Goal: Complete application form

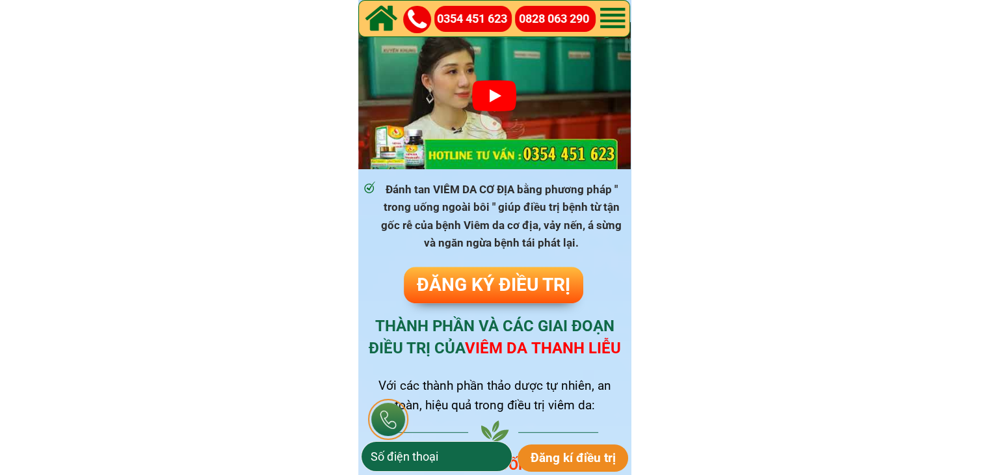
scroll to position [520, 0]
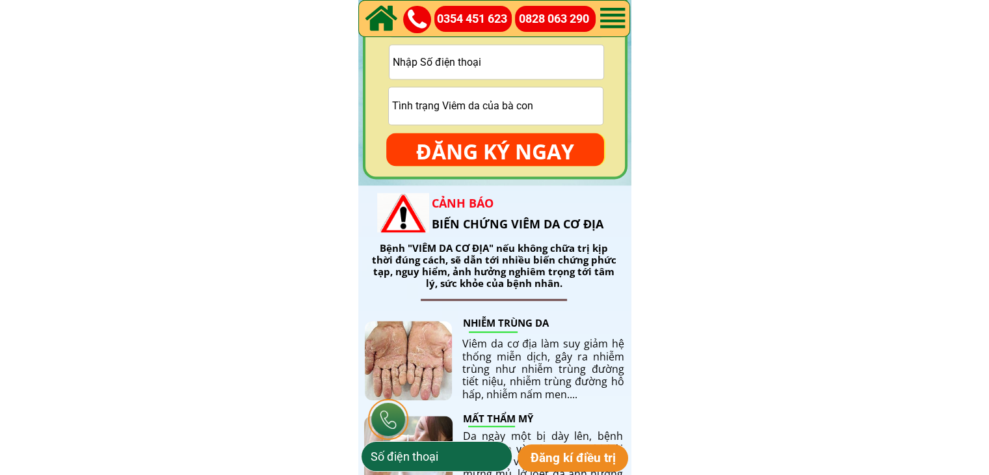
scroll to position [1950, 0]
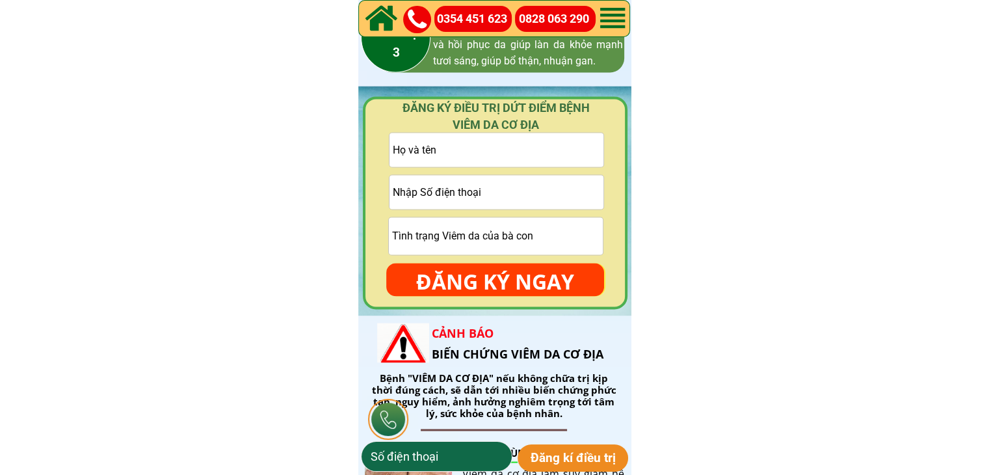
click at [497, 152] on input "text" at bounding box center [496, 150] width 214 height 34
click at [477, 185] on input "tel" at bounding box center [496, 192] width 214 height 34
click at [462, 233] on input "text" at bounding box center [496, 235] width 214 height 37
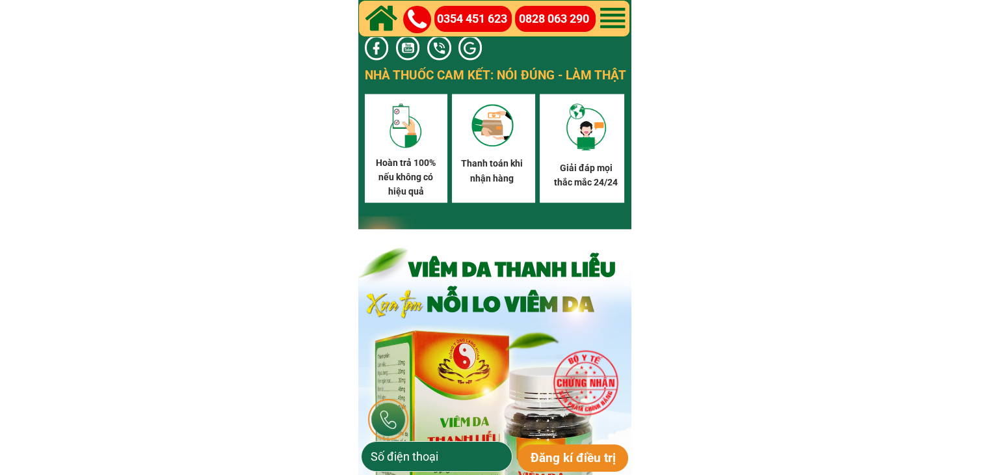
scroll to position [7607, 0]
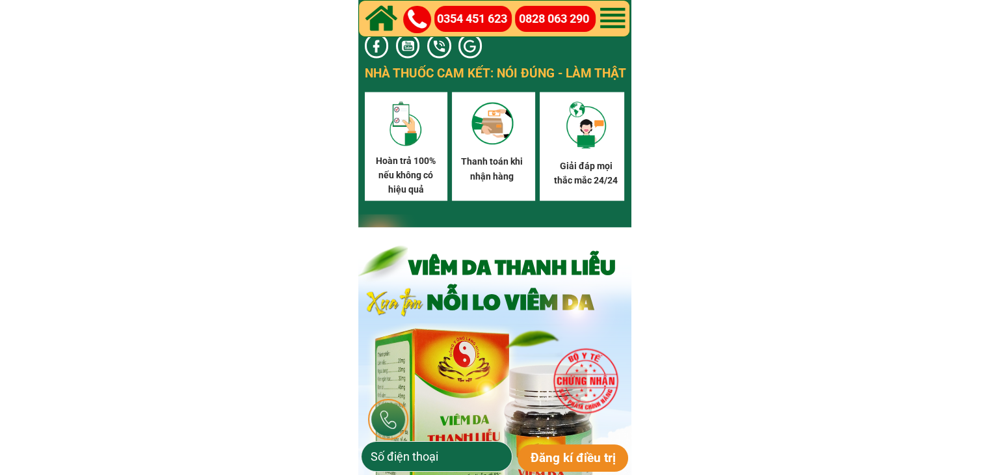
click at [564, 452] on p "Đăng kí điều trị" at bounding box center [573, 457] width 111 height 27
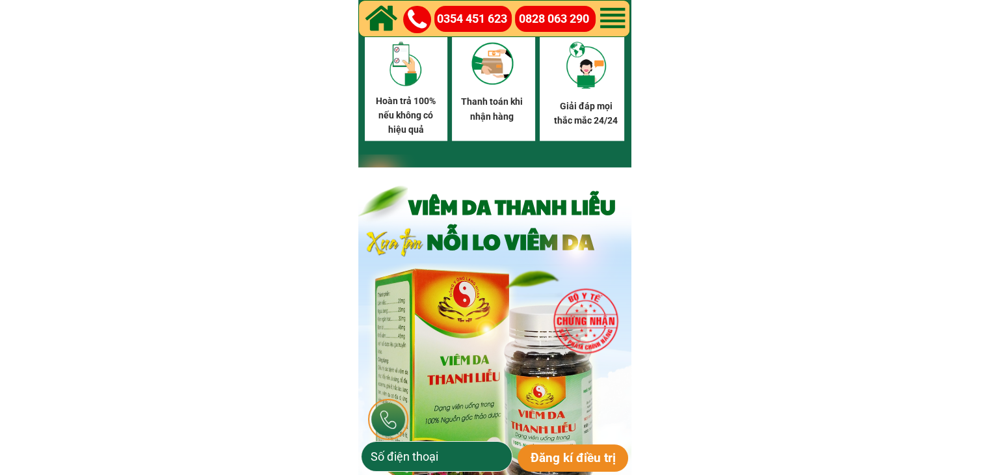
scroll to position [7737, 0]
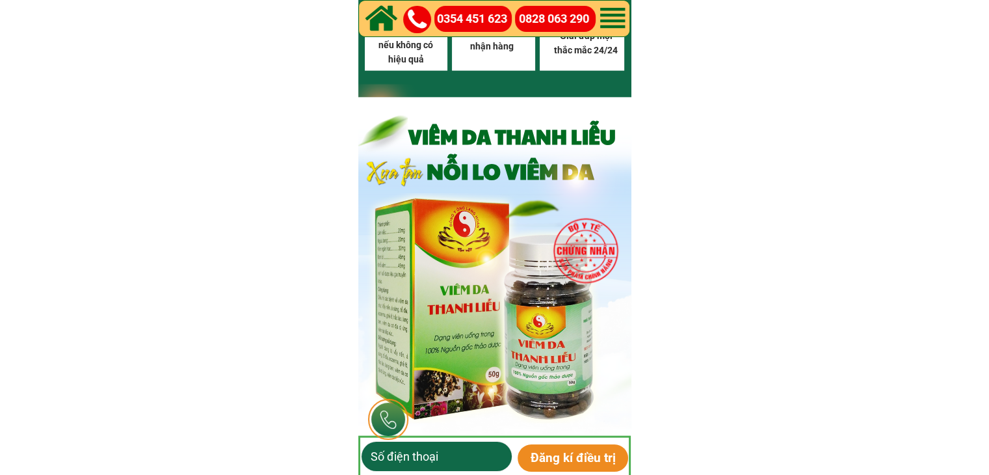
click at [543, 460] on p "Đăng kí điều trị" at bounding box center [573, 457] width 111 height 27
click at [455, 460] on input "tel" at bounding box center [436, 455] width 138 height 29
click at [546, 453] on p "Đăng kí điều trị" at bounding box center [573, 457] width 111 height 27
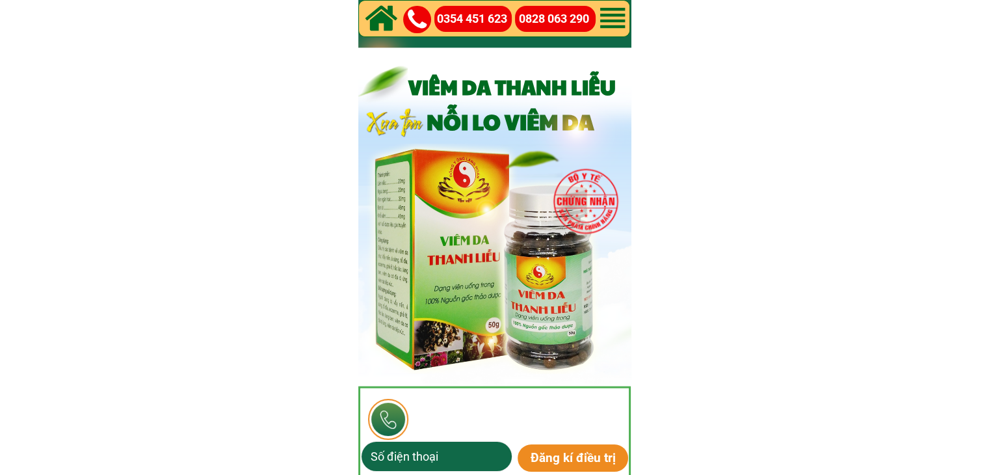
scroll to position [7830, 0]
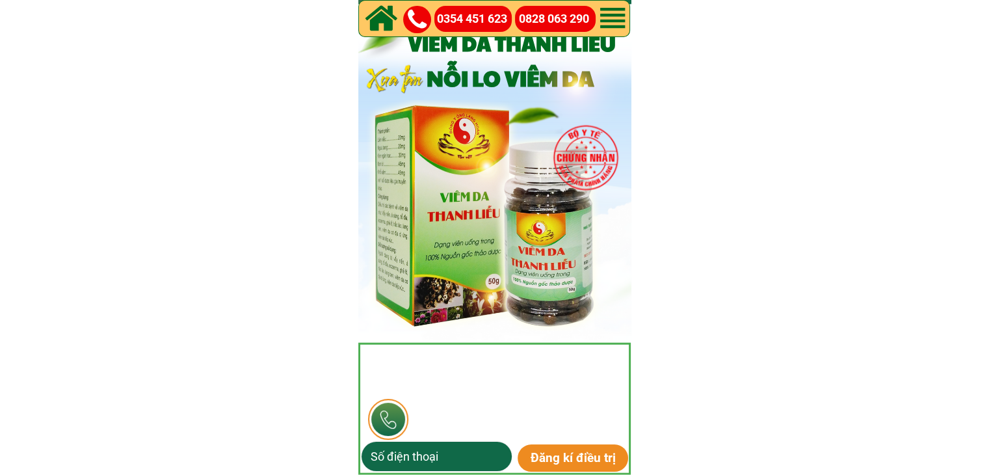
click at [605, 18] on div at bounding box center [612, 18] width 36 height 35
click at [381, 20] on div at bounding box center [381, 19] width 33 height 37
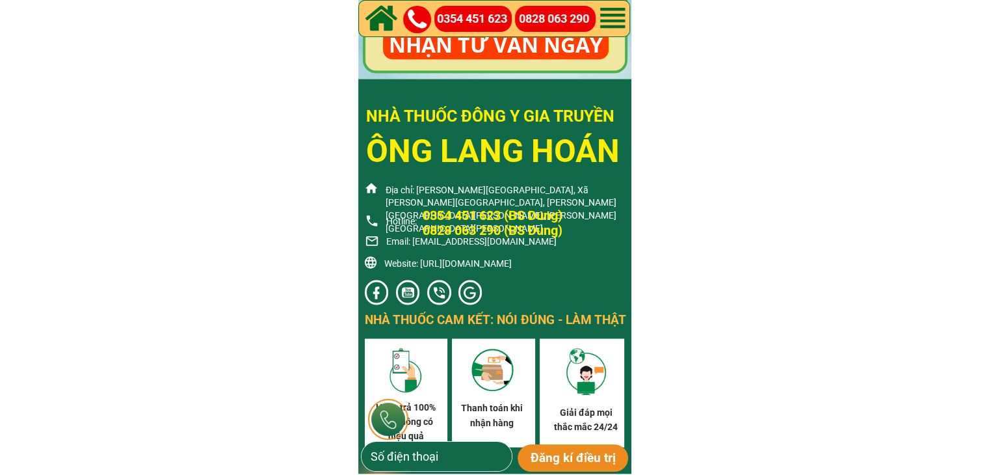
click at [382, 19] on div at bounding box center [381, 19] width 33 height 37
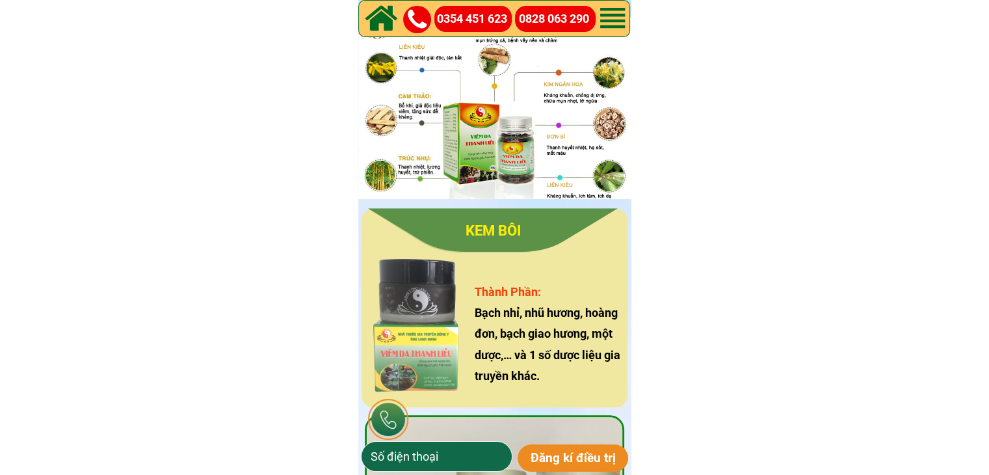
scroll to position [780, 0]
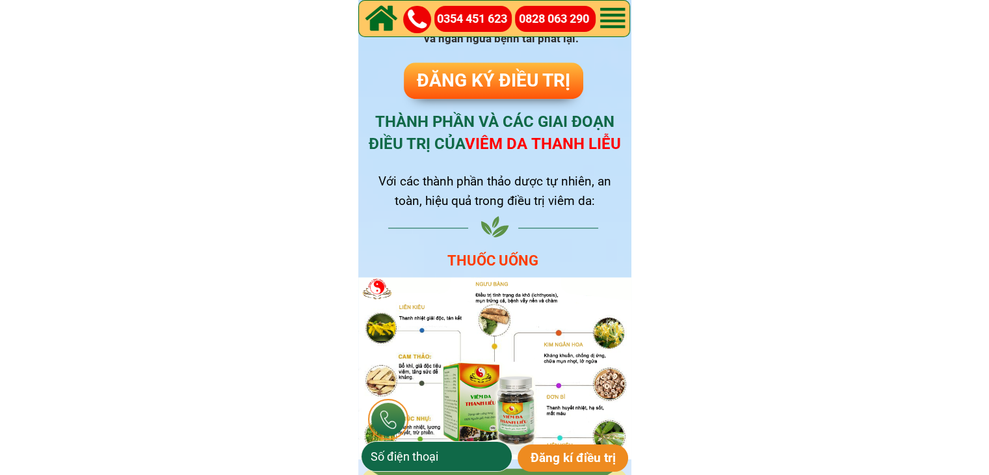
click at [499, 83] on span "ĐĂNG KÝ ĐIỀU TRỊ" at bounding box center [493, 80] width 153 height 21
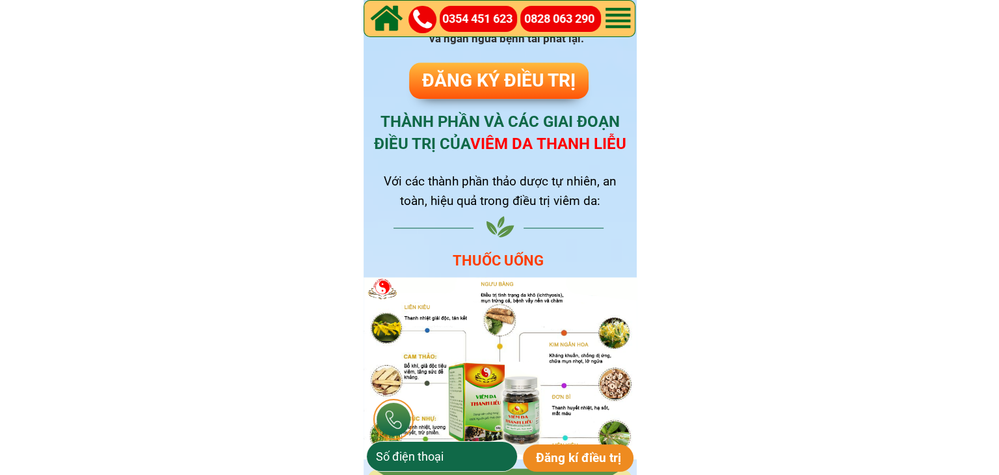
scroll to position [0, 0]
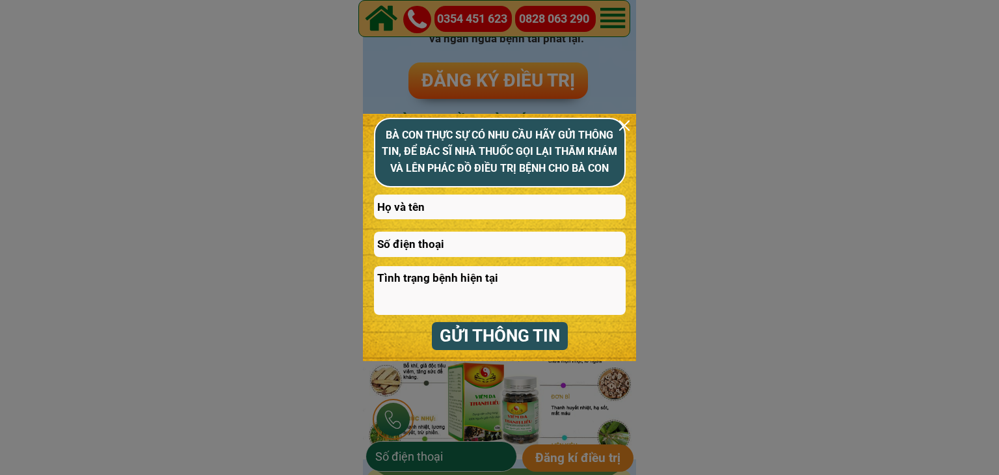
click at [629, 127] on div "GỬI THÔNG TIN BÀ CON [PERSON_NAME] CÓ [PERSON_NAME] [PERSON_NAME] GỬI THÔNG TIN…" at bounding box center [499, 237] width 273 height 246
click at [624, 124] on div at bounding box center [624, 125] width 10 height 10
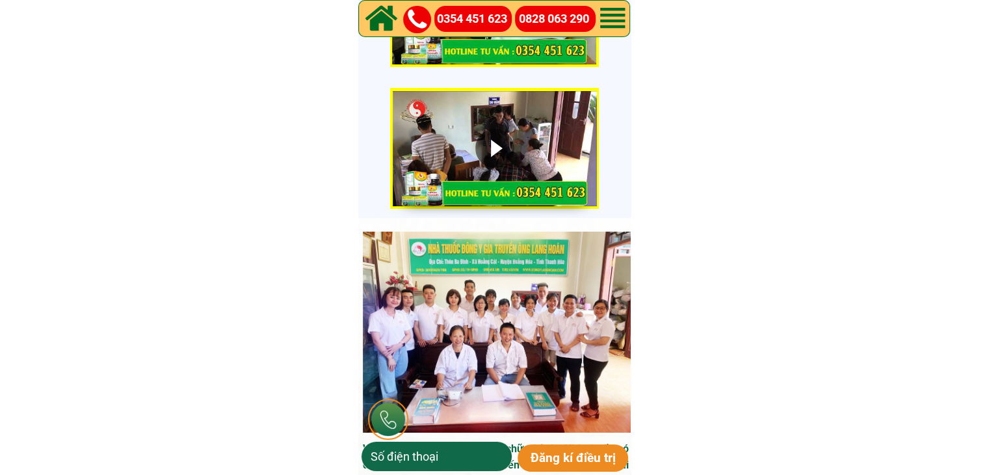
scroll to position [4644, 0]
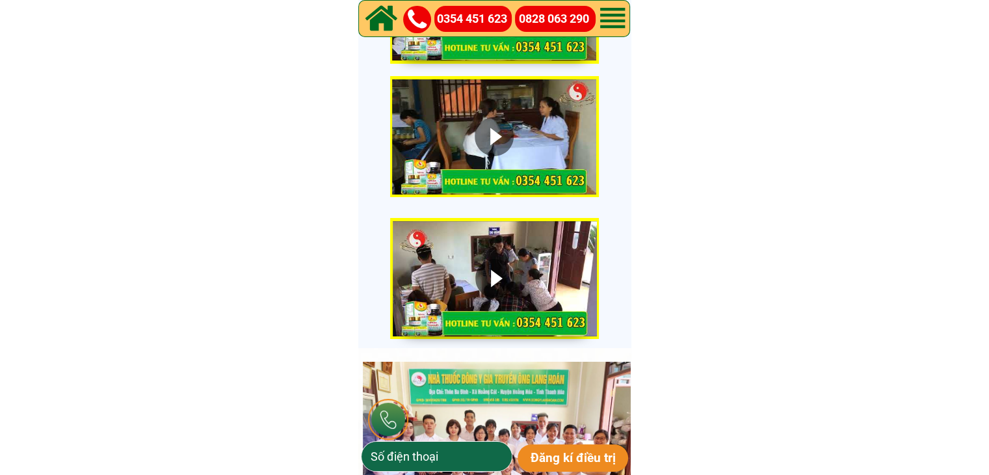
click at [505, 122] on div at bounding box center [494, 136] width 39 height 39
click at [416, 183] on div at bounding box center [494, 136] width 204 height 115
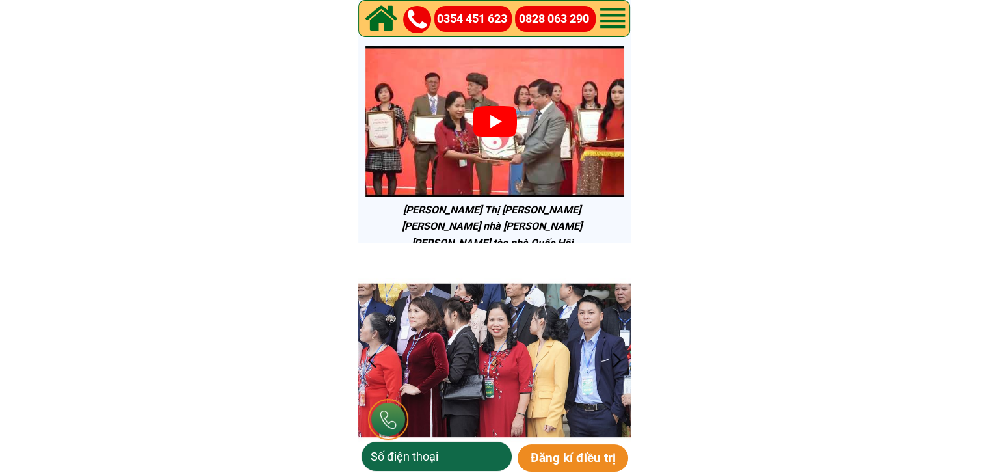
scroll to position [3539, 0]
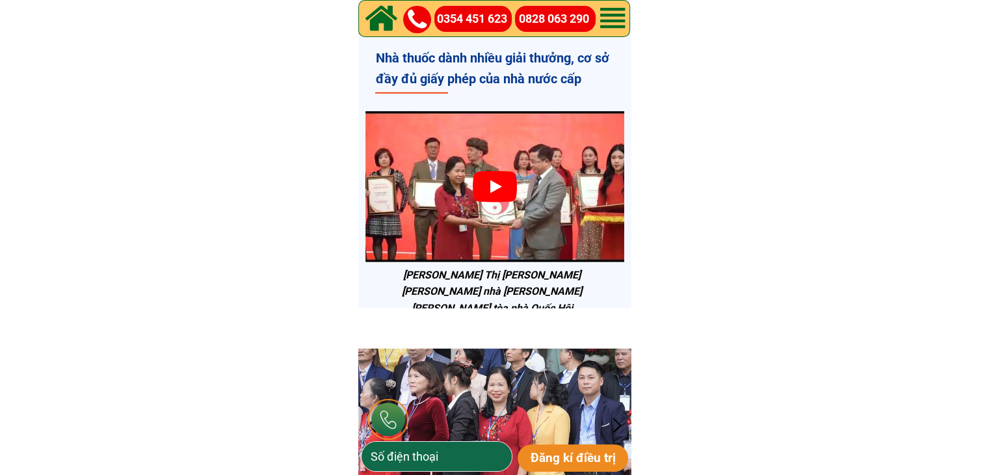
click at [506, 185] on div at bounding box center [495, 186] width 44 height 31
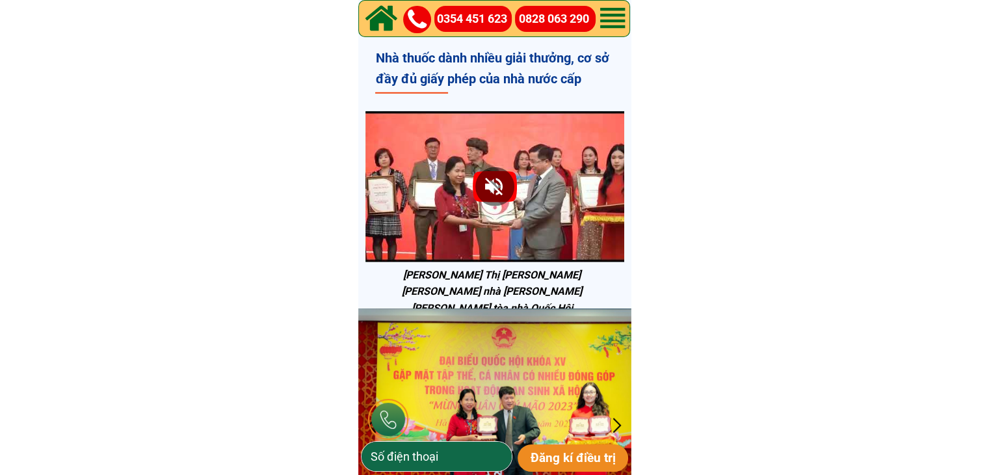
click at [387, 245] on div at bounding box center [494, 186] width 259 height 150
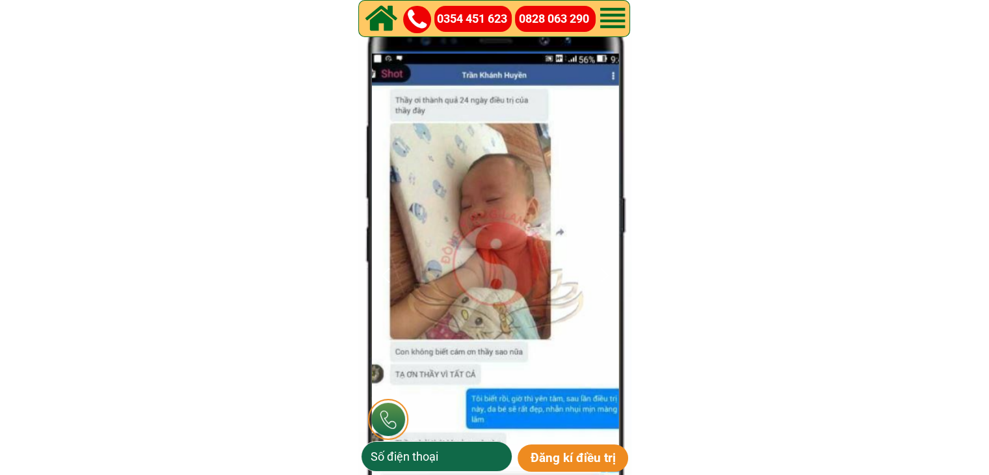
scroll to position [6140, 0]
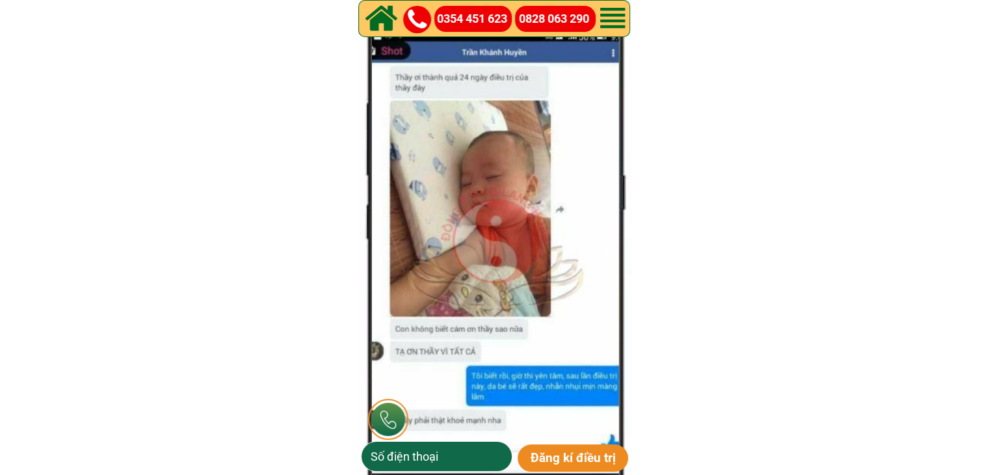
click at [612, 242] on div at bounding box center [604, 251] width 21 height 21
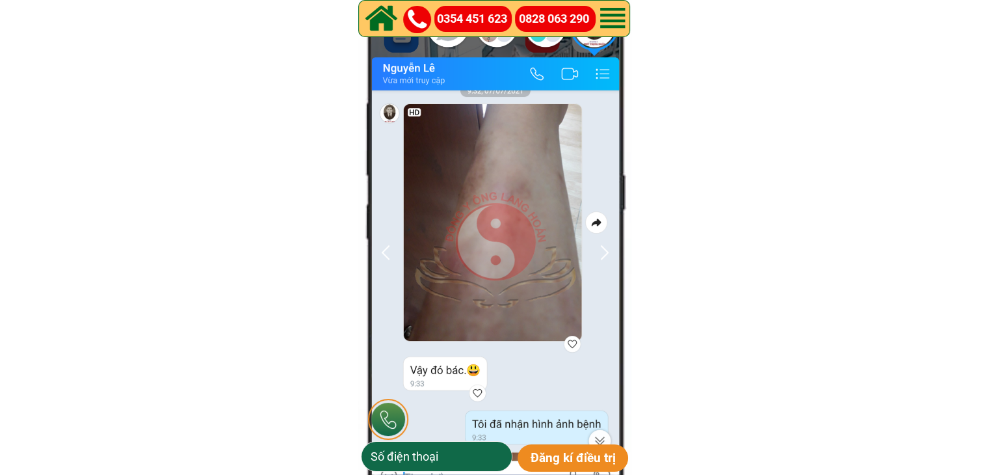
click at [601, 248] on div at bounding box center [604, 251] width 21 height 21
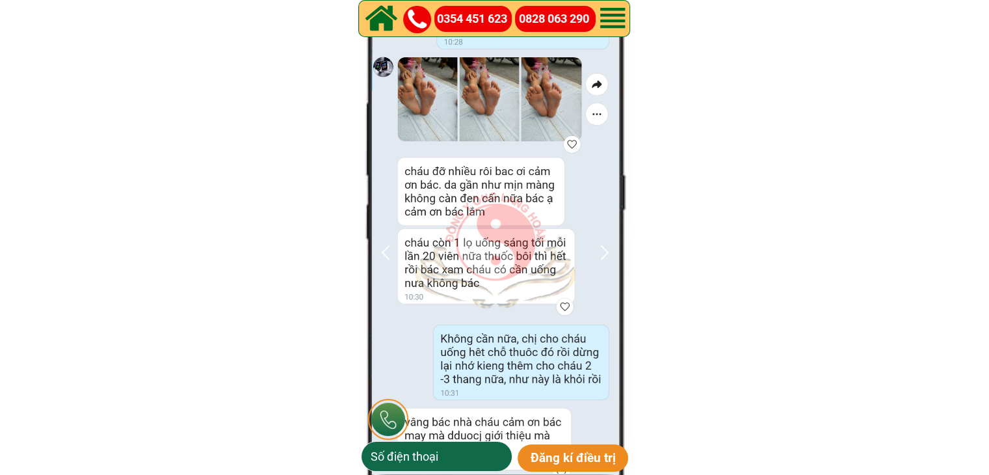
click at [601, 248] on div at bounding box center [604, 251] width 21 height 21
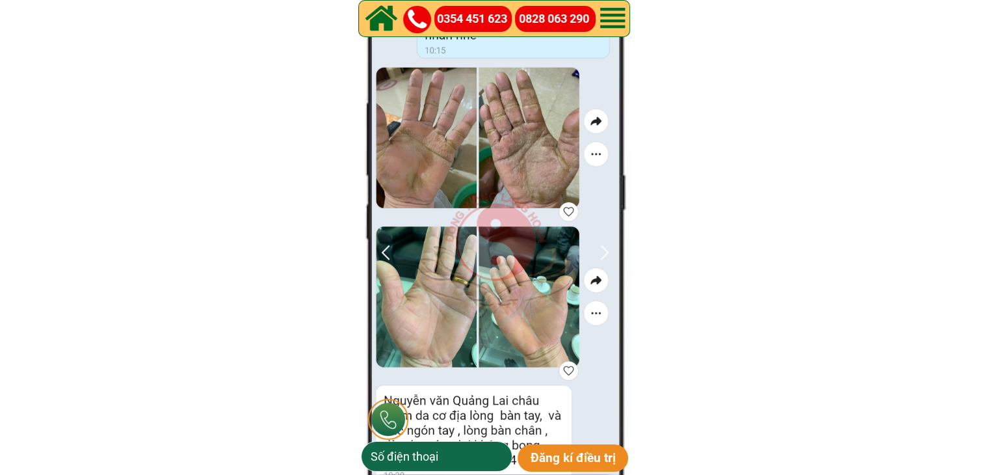
click at [601, 248] on div at bounding box center [604, 251] width 21 height 21
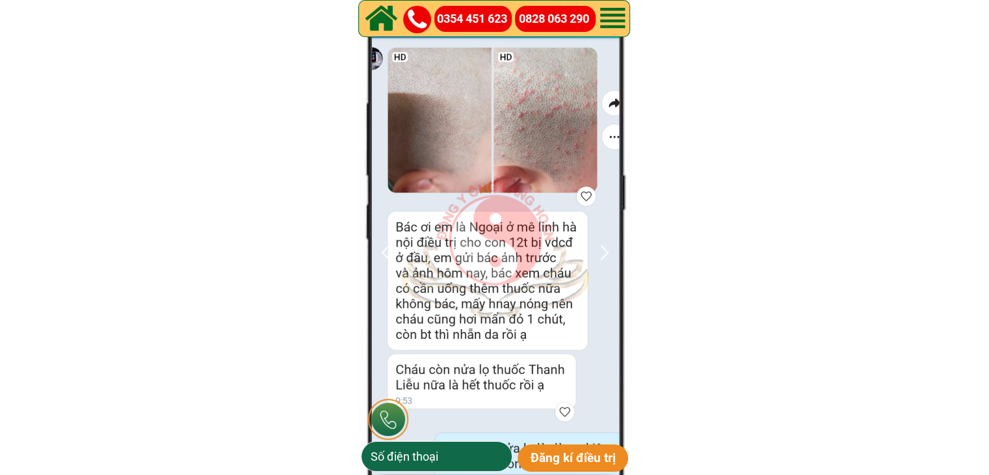
click at [601, 248] on div at bounding box center [604, 251] width 21 height 21
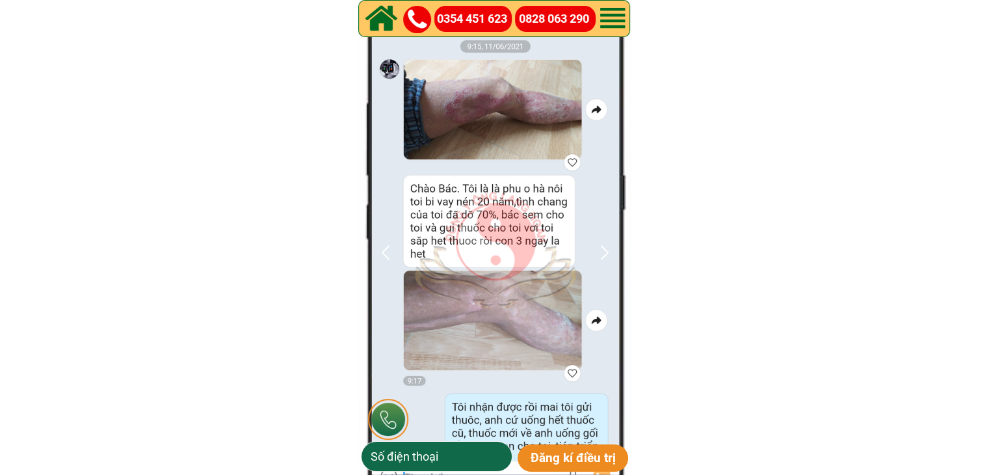
click at [601, 248] on div at bounding box center [604, 251] width 21 height 21
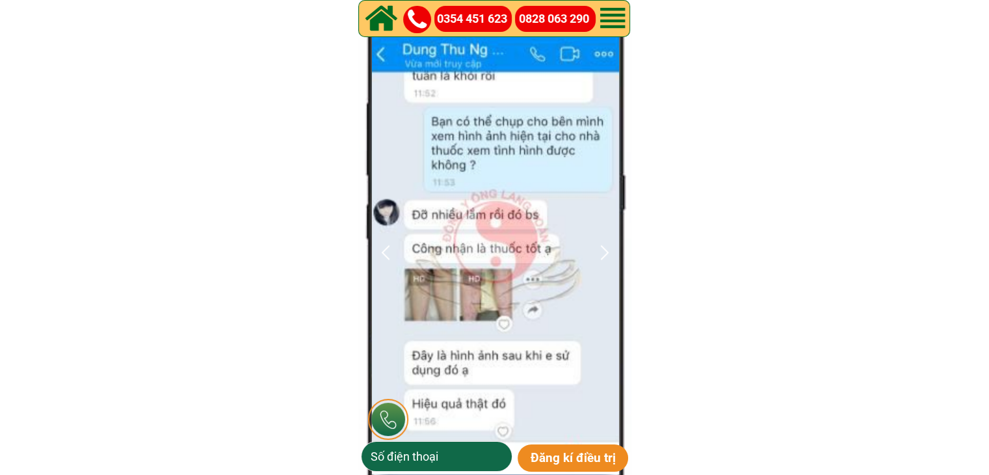
click at [601, 248] on div at bounding box center [604, 251] width 21 height 21
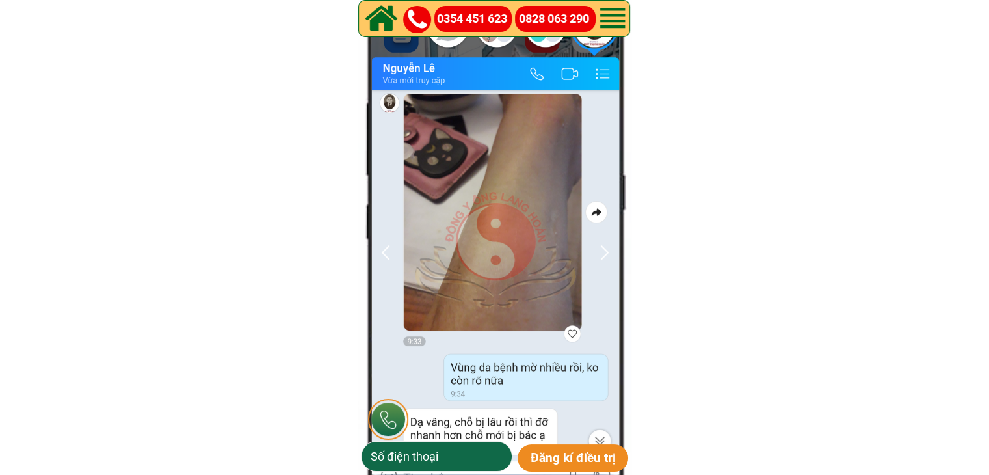
click at [601, 248] on div at bounding box center [604, 251] width 21 height 21
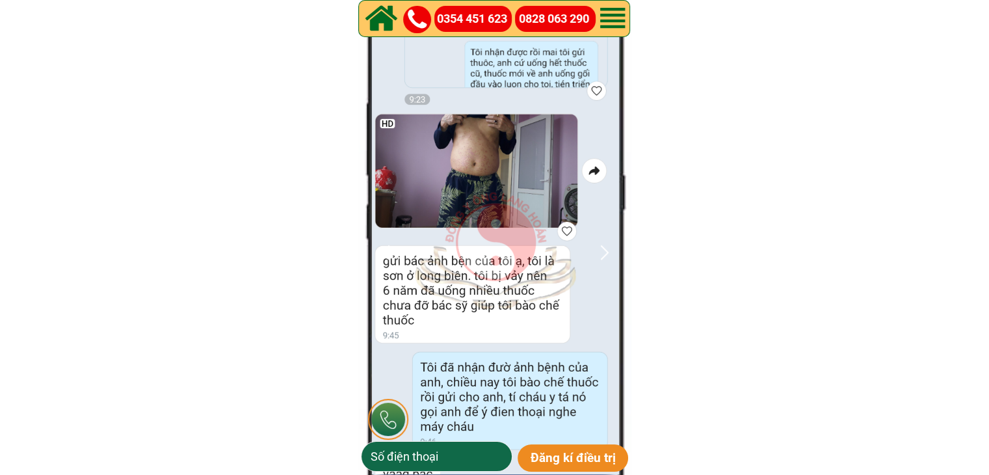
click at [601, 248] on div at bounding box center [604, 251] width 21 height 21
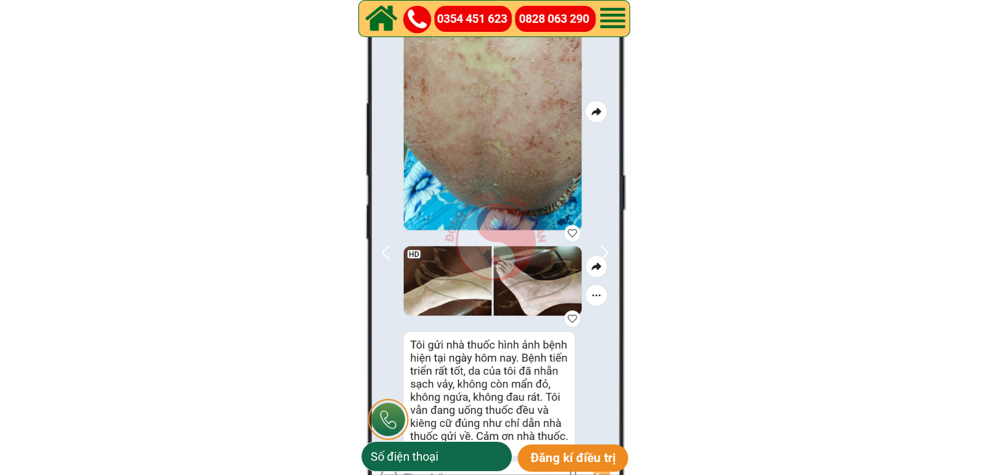
click at [601, 248] on div at bounding box center [604, 251] width 21 height 21
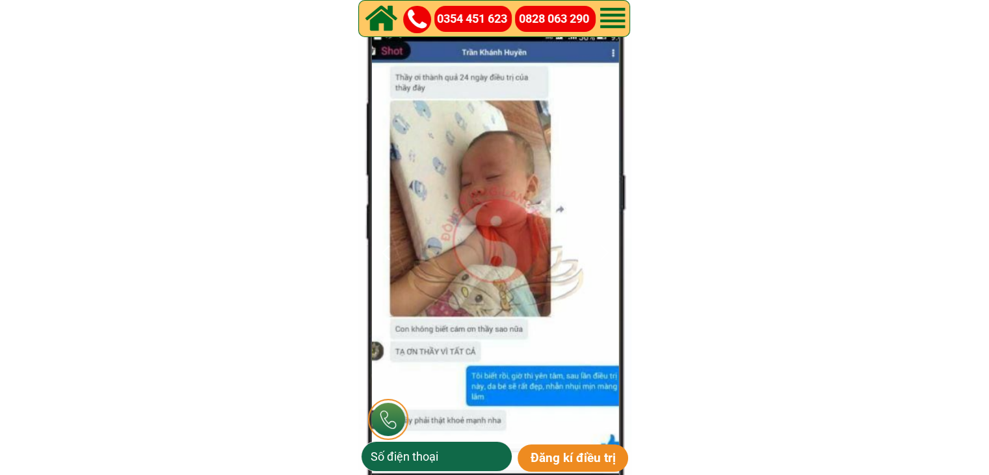
click at [601, 248] on div at bounding box center [604, 251] width 21 height 21
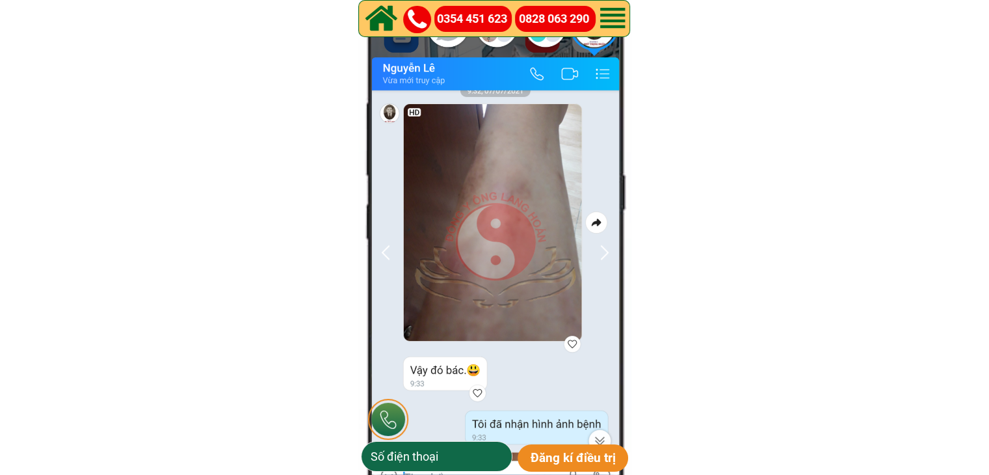
click at [601, 248] on div at bounding box center [604, 251] width 21 height 21
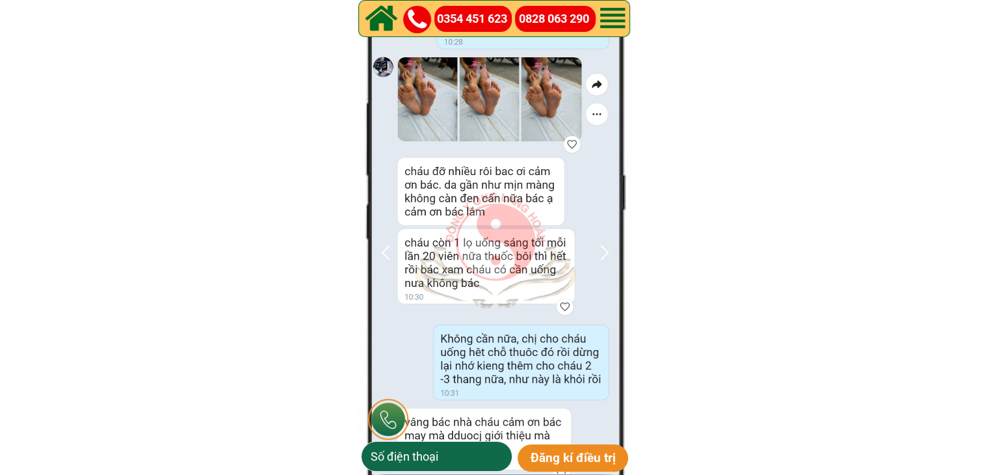
click at [601, 248] on div at bounding box center [604, 251] width 21 height 21
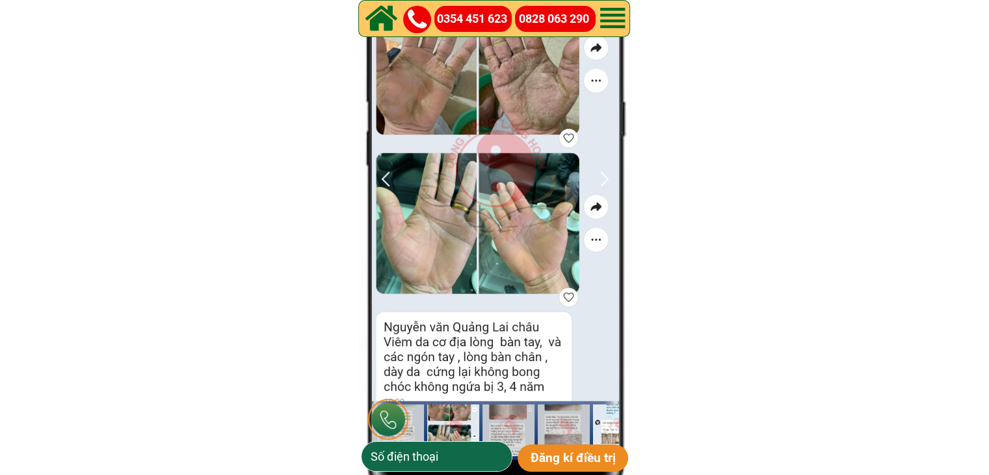
scroll to position [6205, 0]
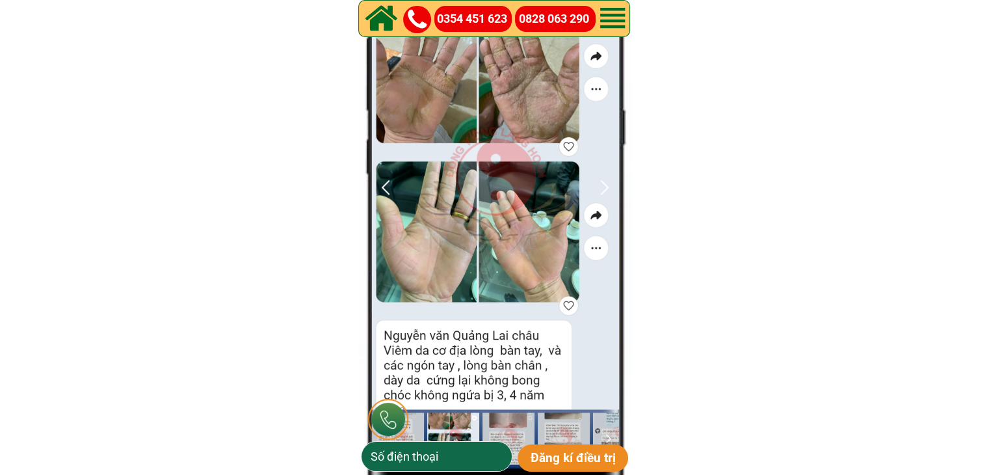
click at [603, 189] on div at bounding box center [604, 186] width 21 height 21
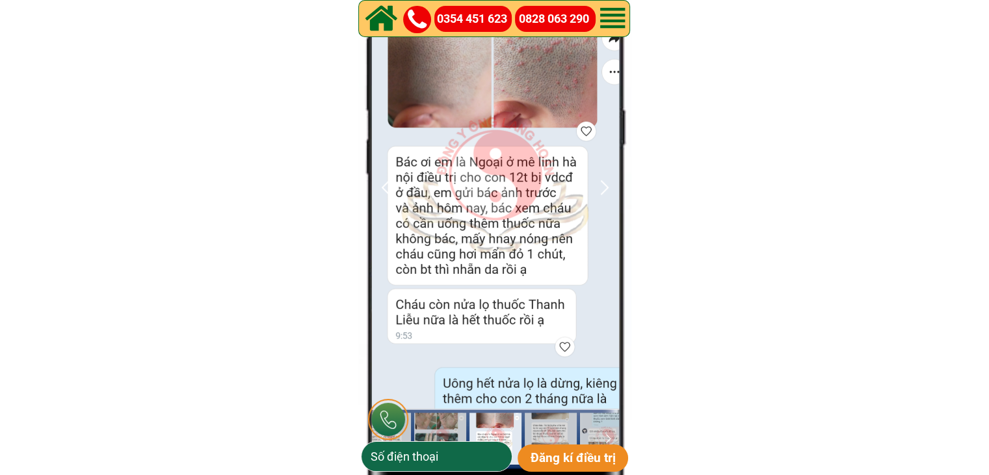
click at [603, 189] on div at bounding box center [604, 186] width 21 height 21
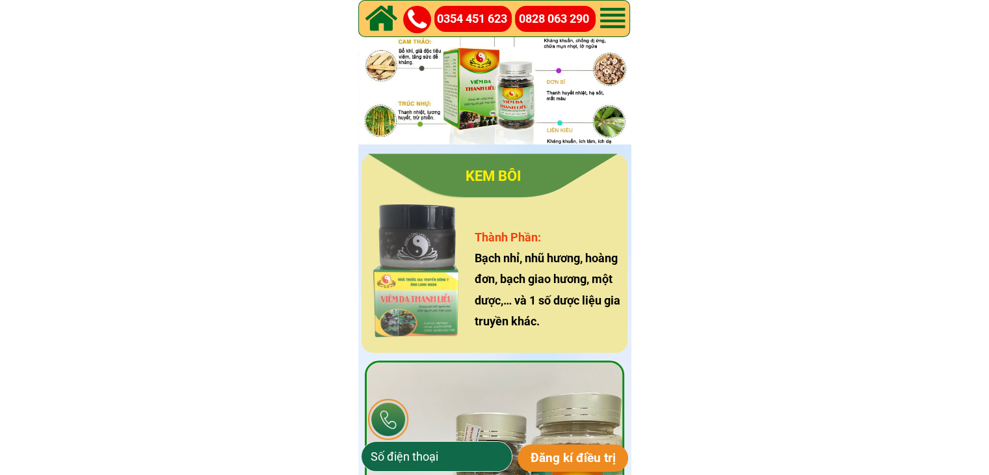
scroll to position [1118, 0]
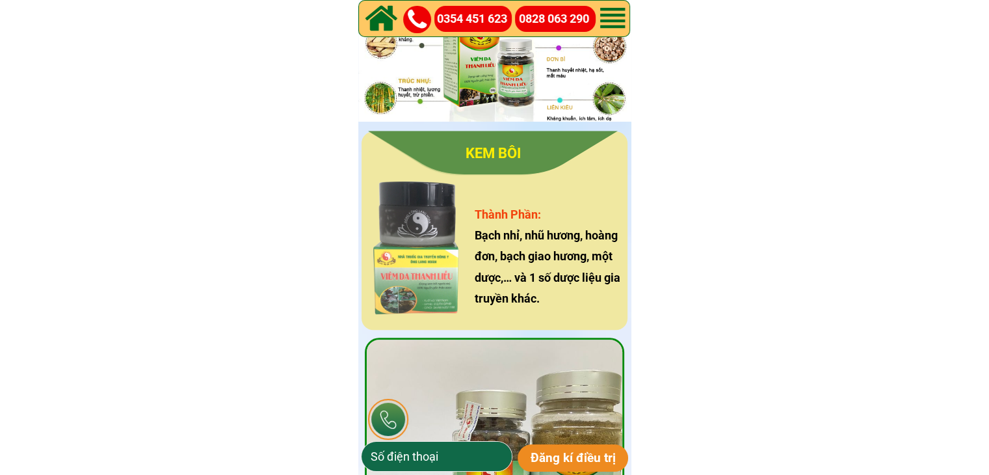
drag, startPoint x: 571, startPoint y: 149, endPoint x: 577, endPoint y: 133, distance: 16.9
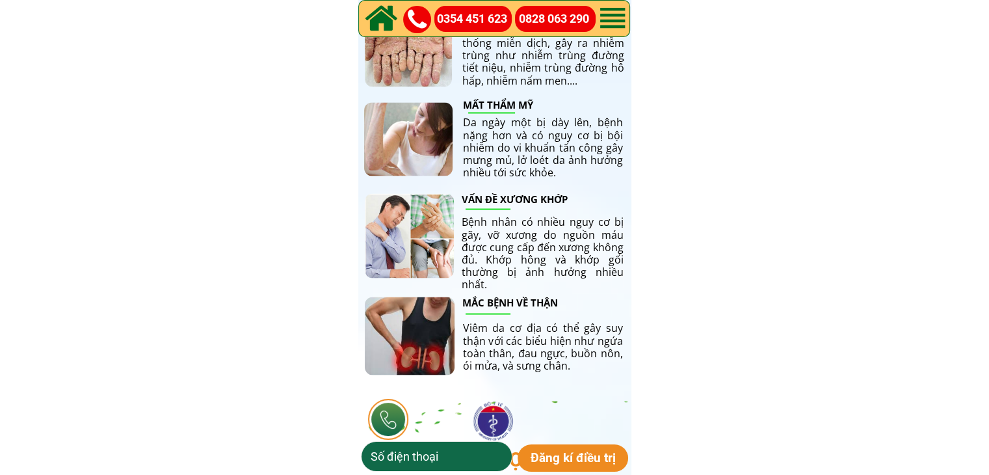
scroll to position [2295, 0]
